Goal: Find specific page/section: Find specific page/section

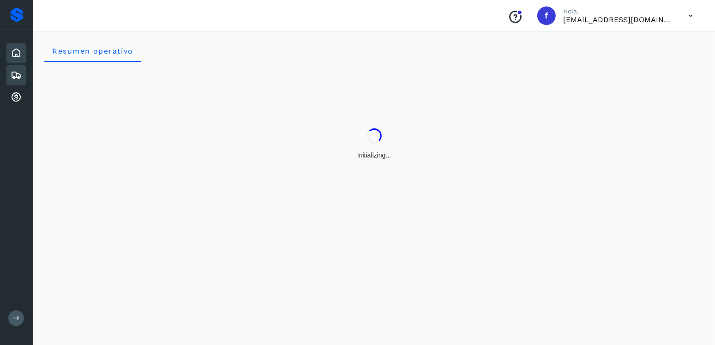
click at [17, 79] on icon at bounding box center [16, 75] width 11 height 11
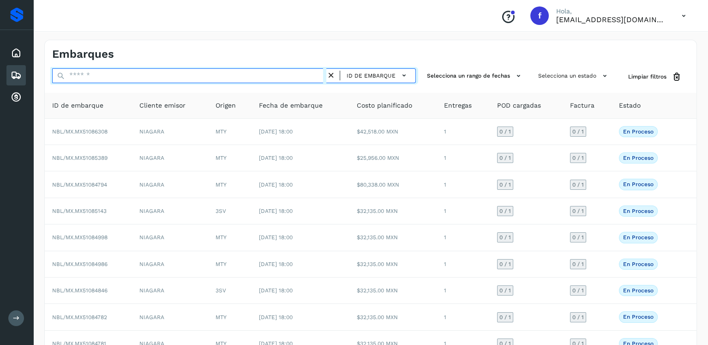
click at [129, 70] on input "text" at bounding box center [189, 75] width 274 height 15
paste input "**********"
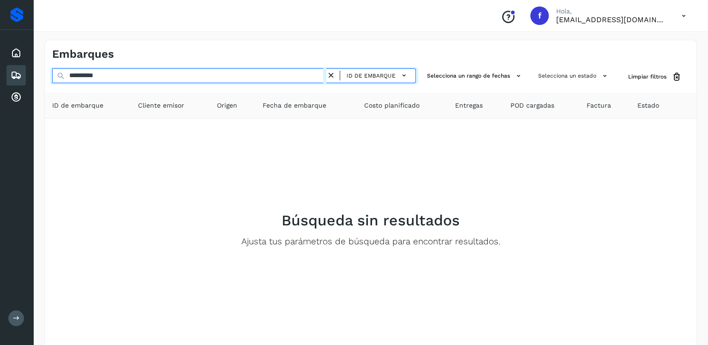
type input "**********"
